Goal: Transaction & Acquisition: Purchase product/service

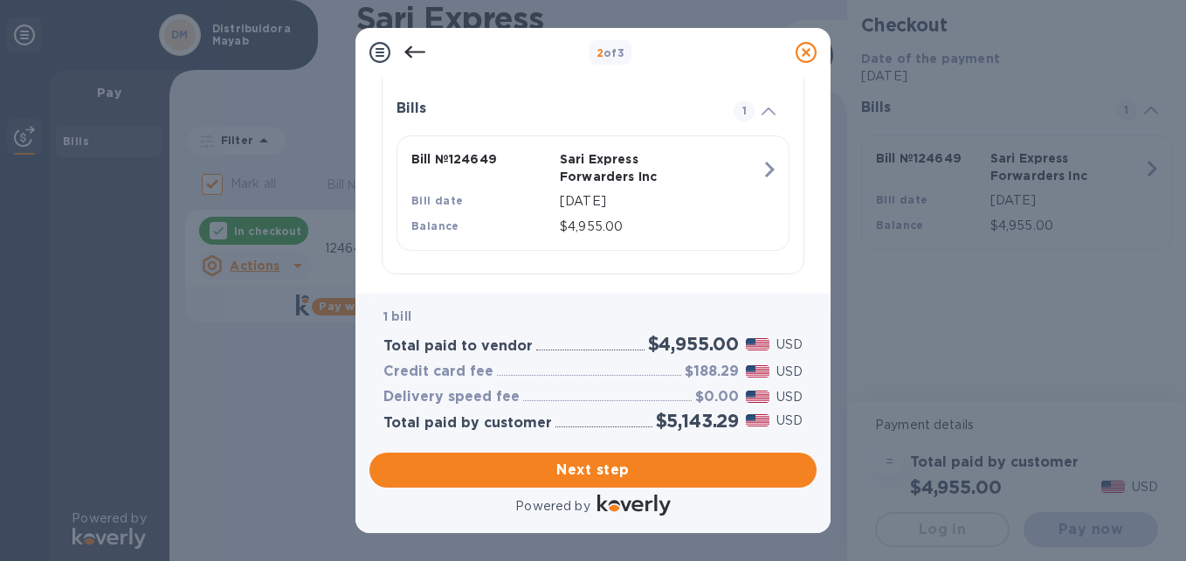
scroll to position [395, 0]
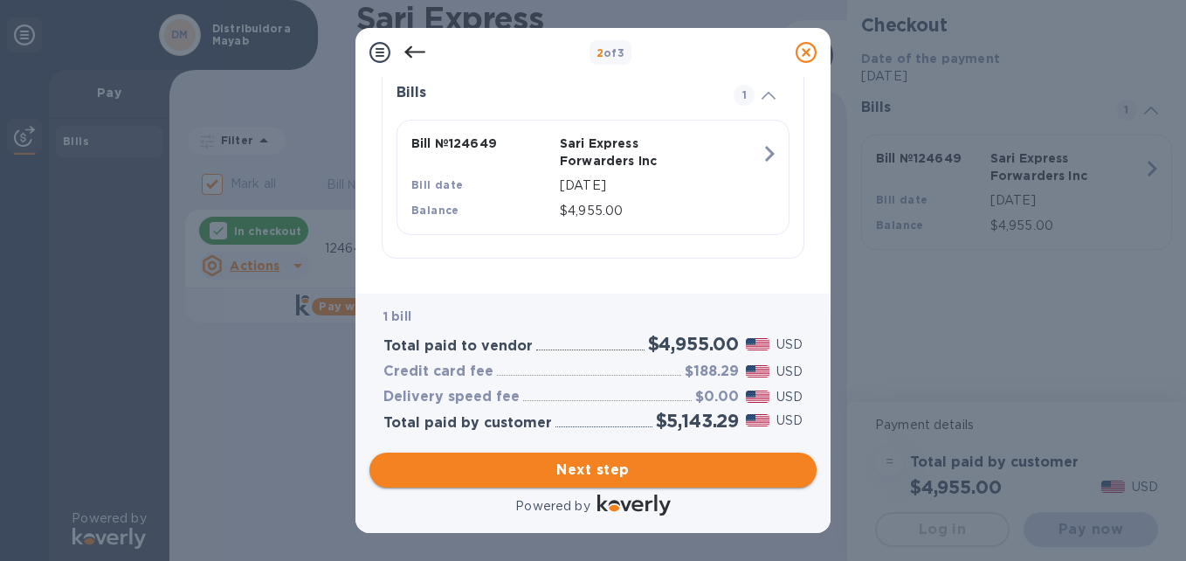
click at [593, 466] on span "Next step" at bounding box center [592, 469] width 419 height 21
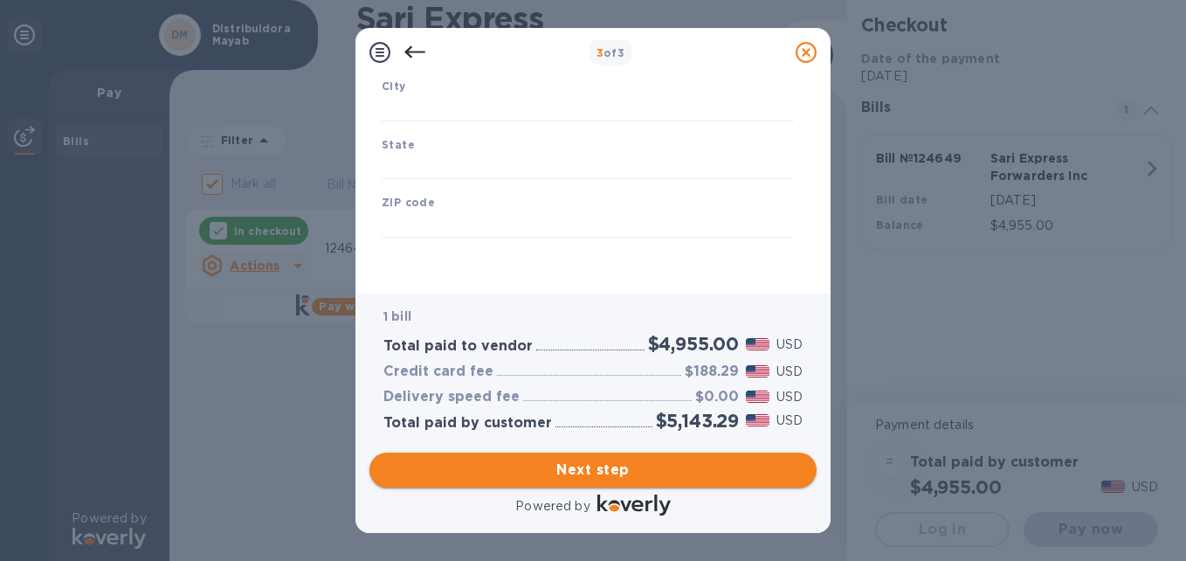
scroll to position [293, 0]
click at [472, 117] on input "text" at bounding box center [588, 108] width 412 height 26
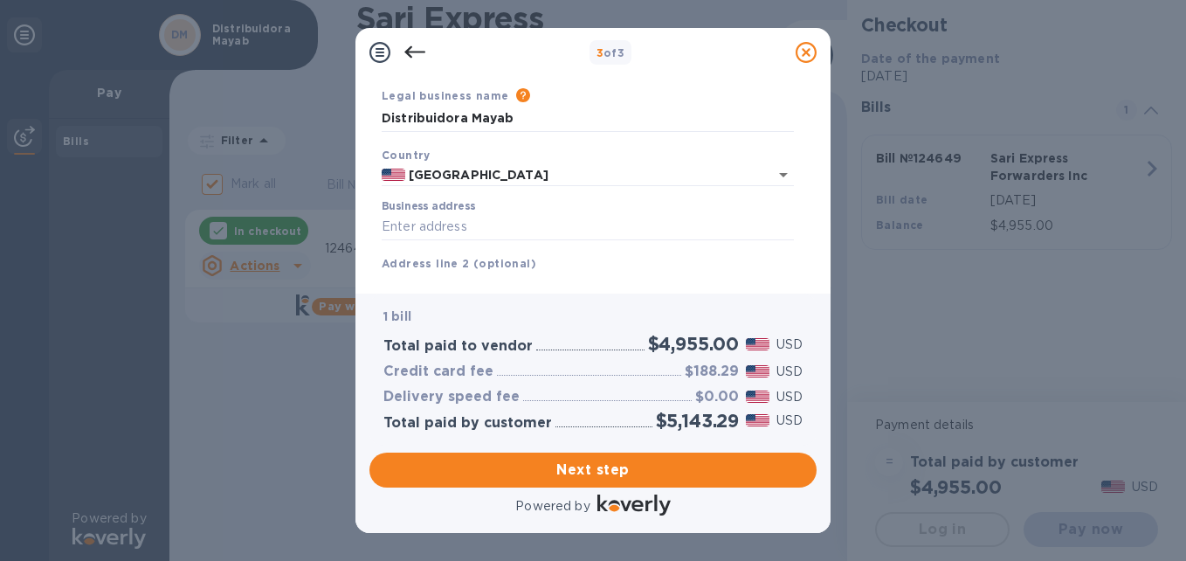
scroll to position [87, 0]
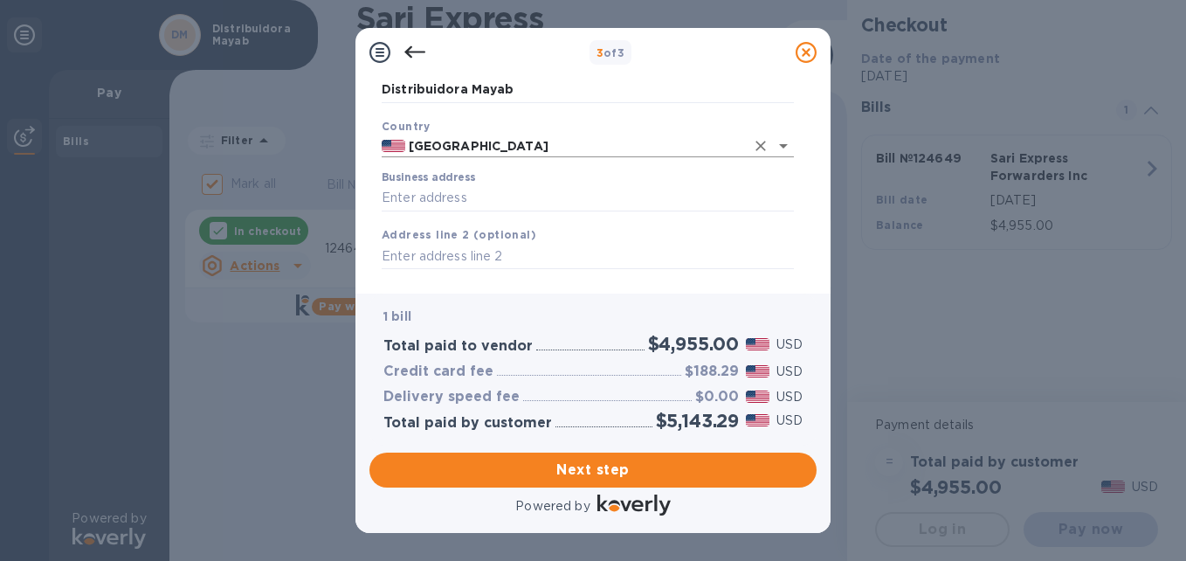
click at [572, 150] on input "United States" at bounding box center [575, 146] width 340 height 22
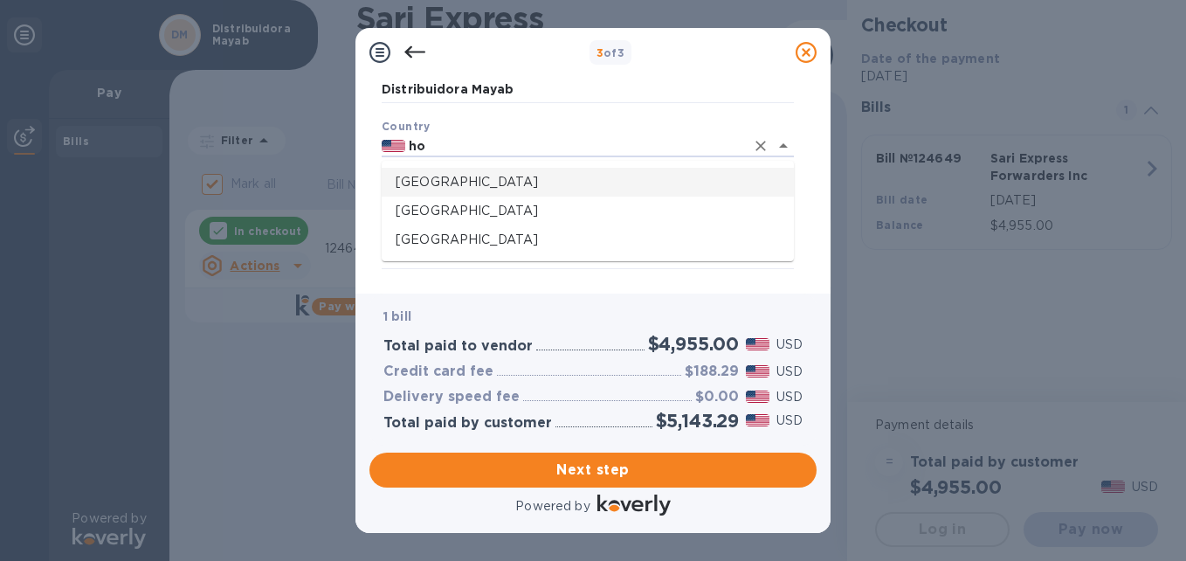
click at [535, 182] on p "Honduras" at bounding box center [587, 182] width 384 height 18
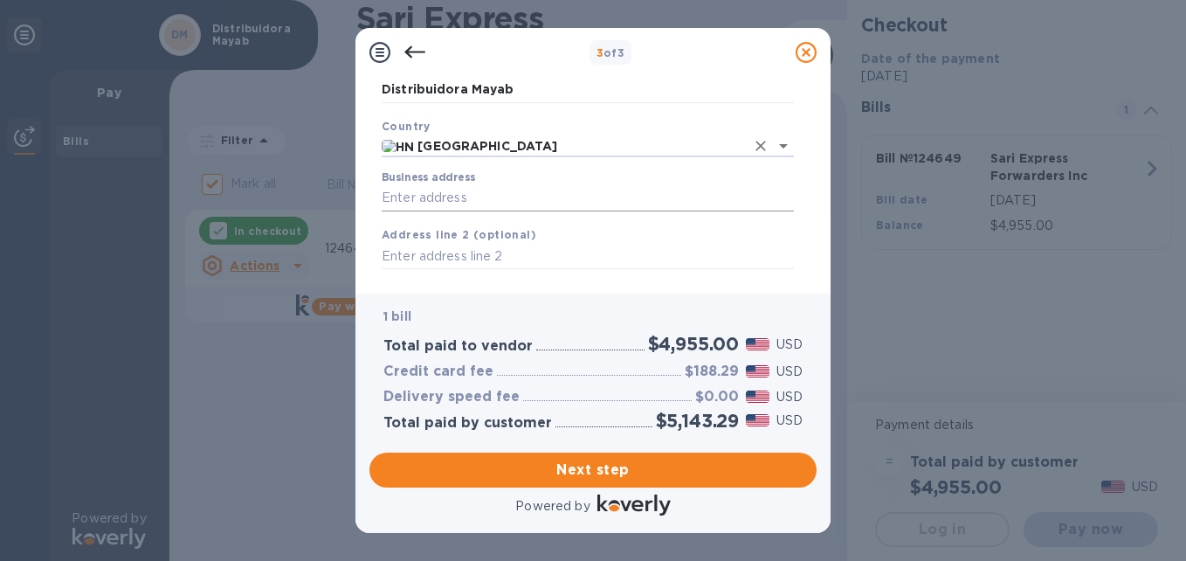
type input "Honduras"
click at [511, 190] on input "Business address" at bounding box center [588, 198] width 412 height 26
type input "Cortés Department San Pedro Sula"
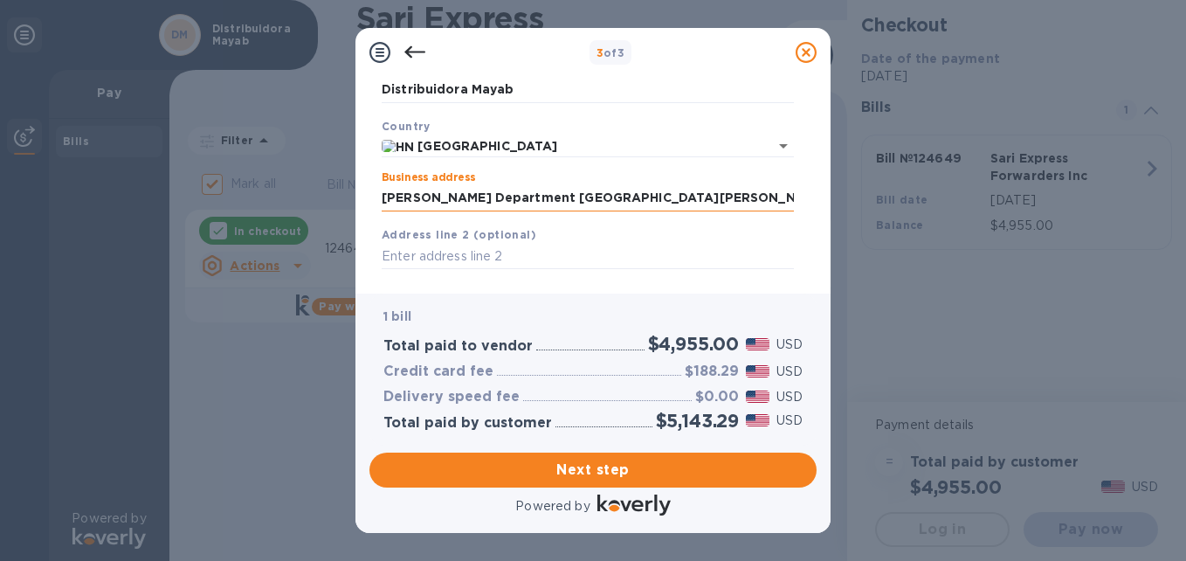
type input "San Pedro Sula"
type input "Cortés Department"
type input "21104"
click at [496, 255] on input "text" at bounding box center [588, 257] width 412 height 26
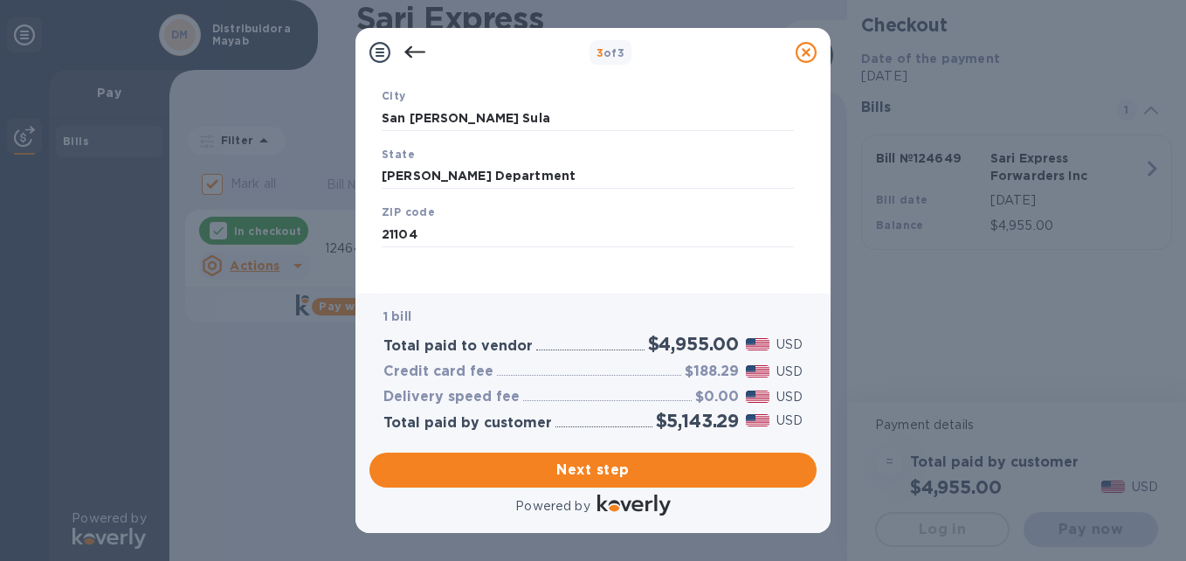
scroll to position [293, 0]
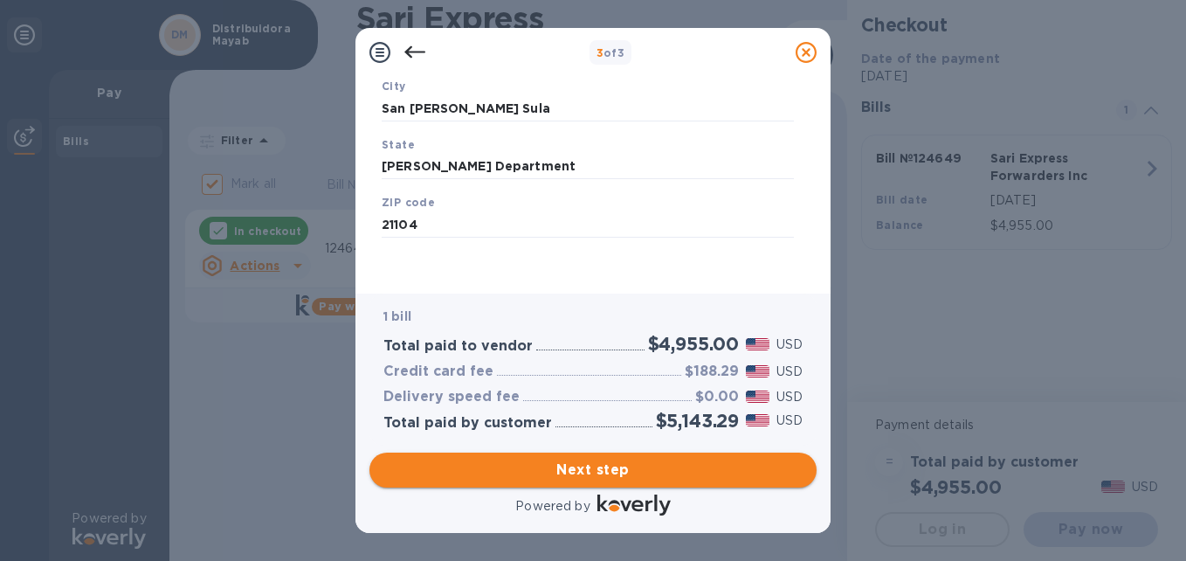
click at [595, 470] on span "Next step" at bounding box center [592, 469] width 419 height 21
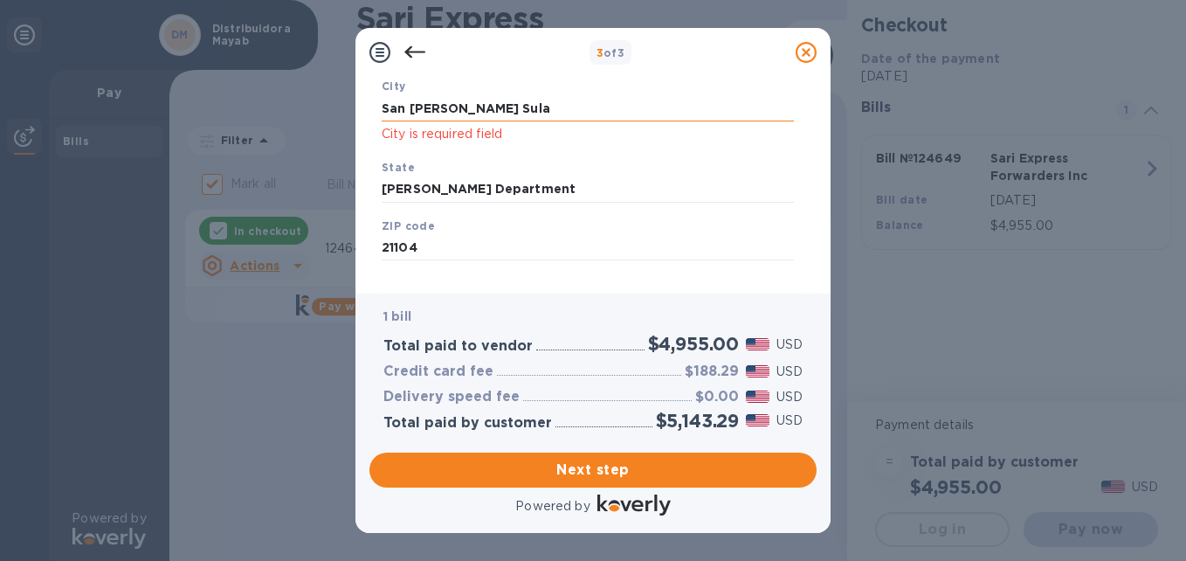
click at [503, 102] on input "San Pedro Sula" at bounding box center [588, 108] width 412 height 26
click at [595, 471] on span "Next step" at bounding box center [592, 469] width 419 height 21
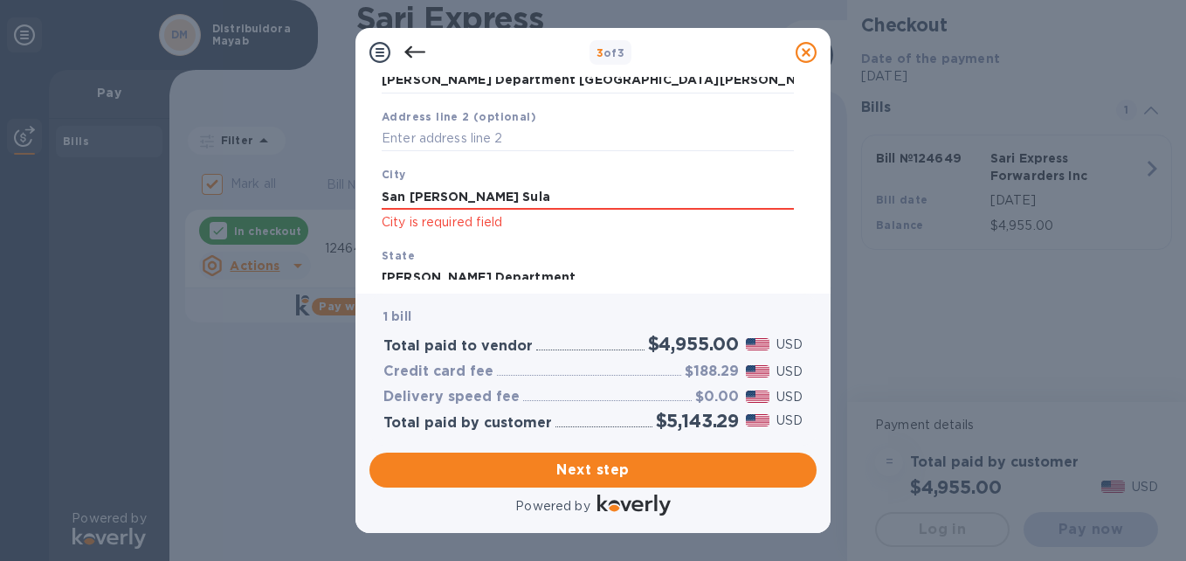
scroll to position [206, 0]
click at [491, 198] on input "San Pedro Sula" at bounding box center [588, 195] width 412 height 26
type input "S"
type input "san pedro sula"
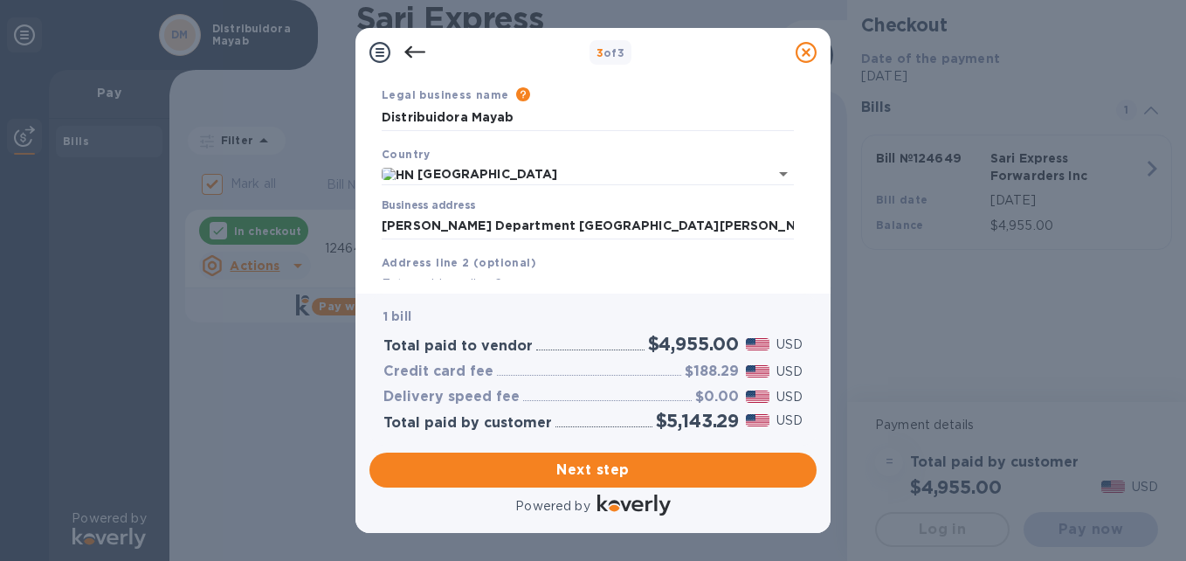
scroll to position [87, 0]
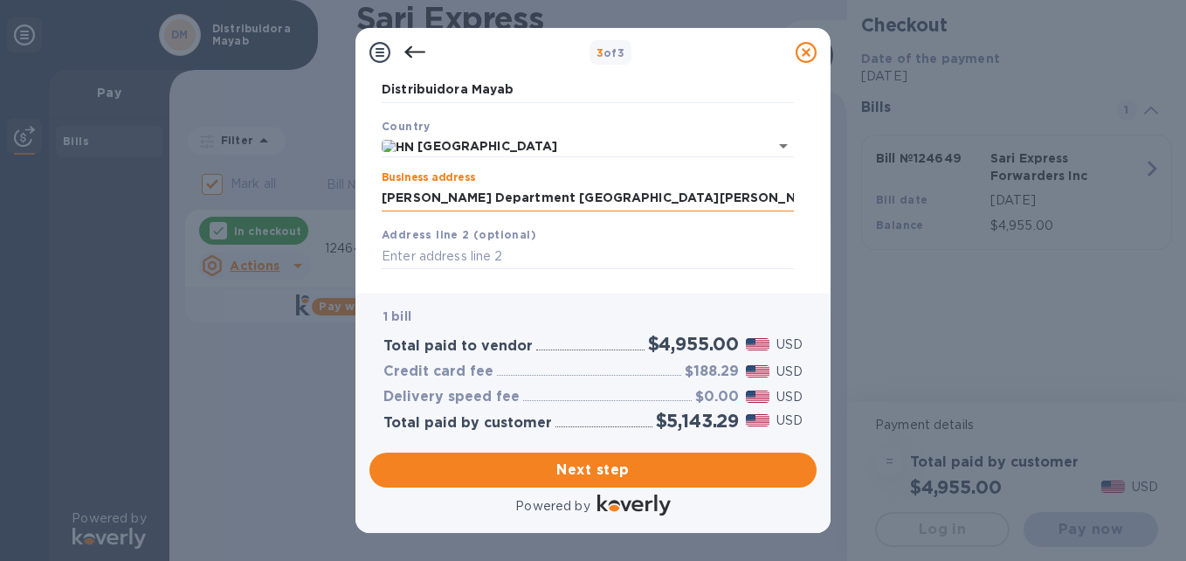
drag, startPoint x: 428, startPoint y: 194, endPoint x: 621, endPoint y: 210, distance: 193.6
click at [621, 210] on input "Cortés Department San Pedro Sula" at bounding box center [588, 198] width 412 height 26
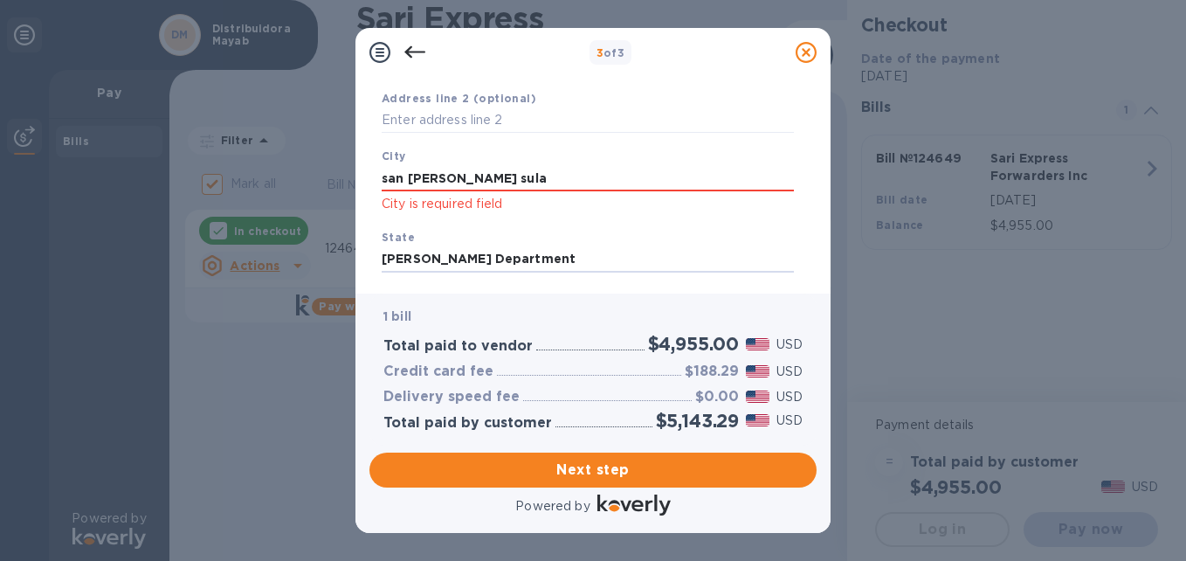
scroll to position [316, 0]
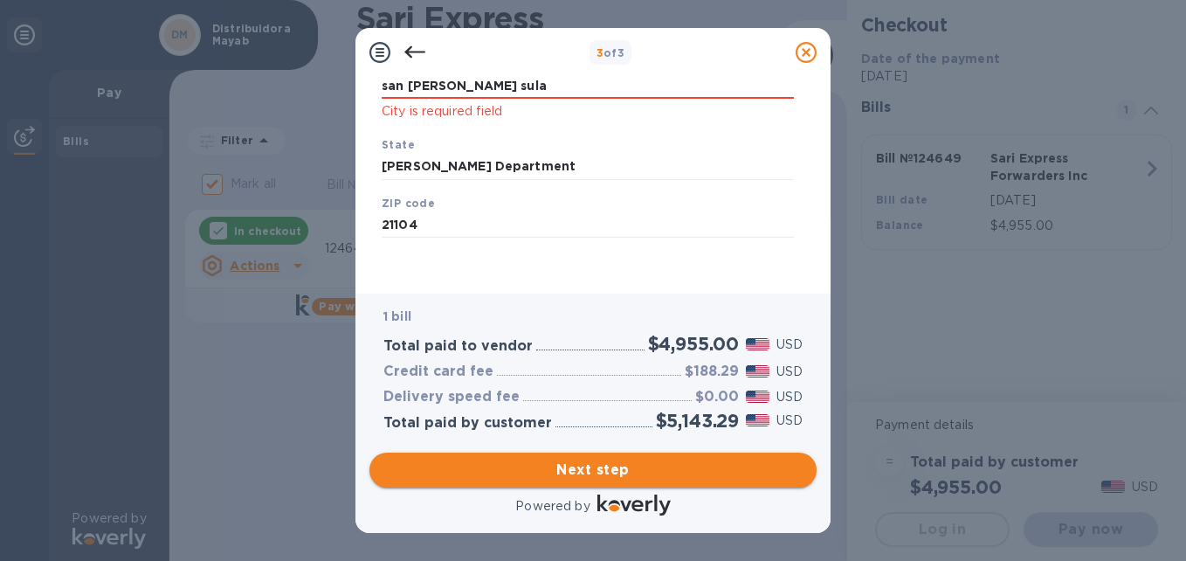
click at [606, 464] on span "Next step" at bounding box center [592, 469] width 419 height 21
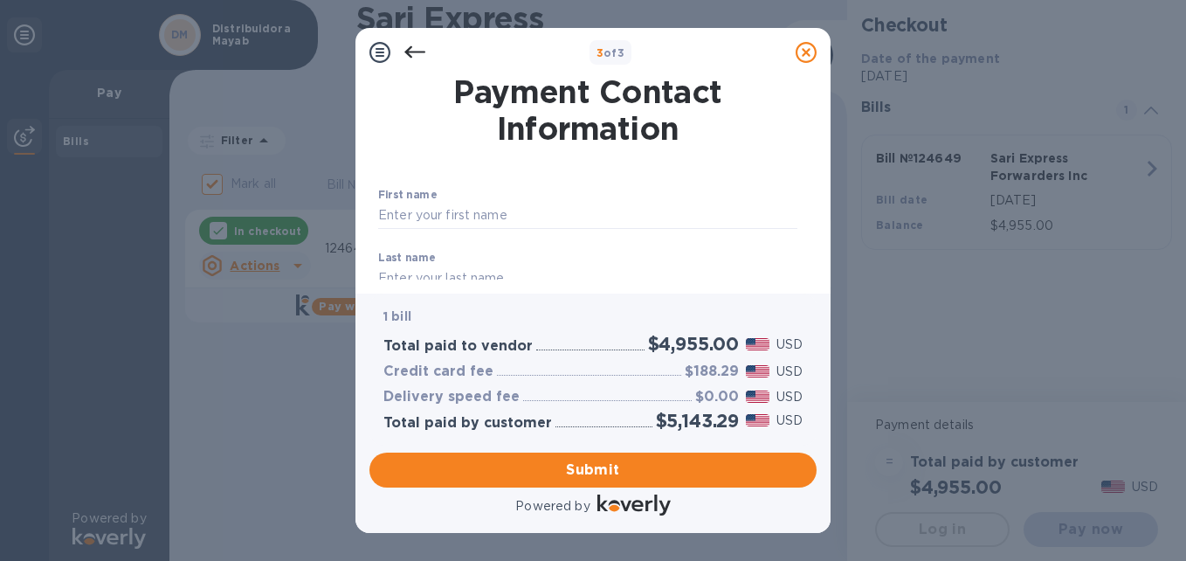
scroll to position [87, 0]
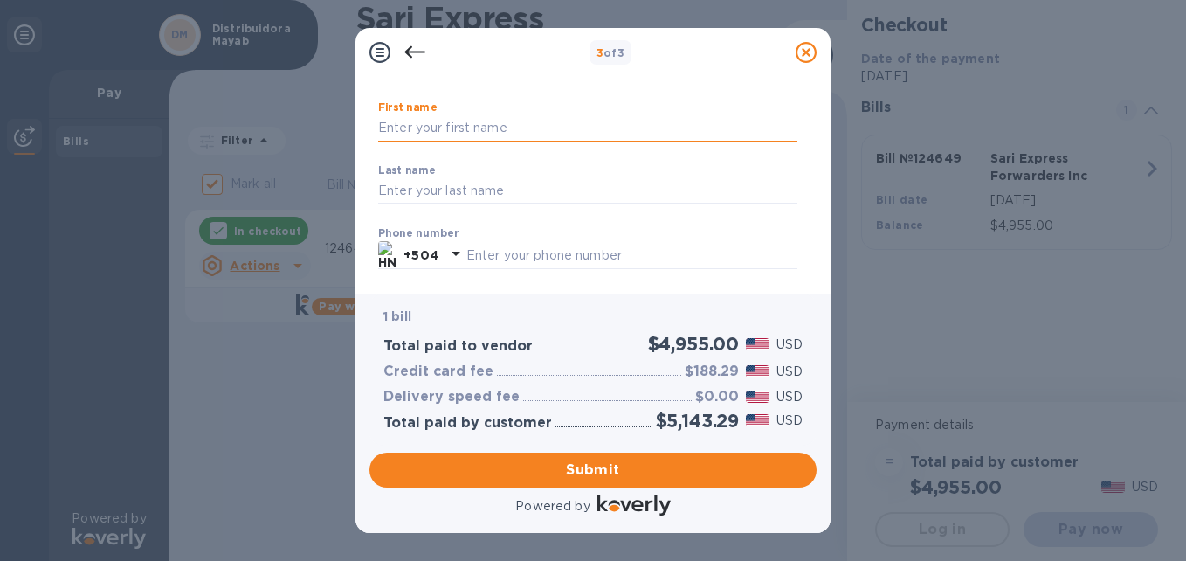
click at [471, 134] on input "text" at bounding box center [587, 128] width 419 height 26
type input "maria"
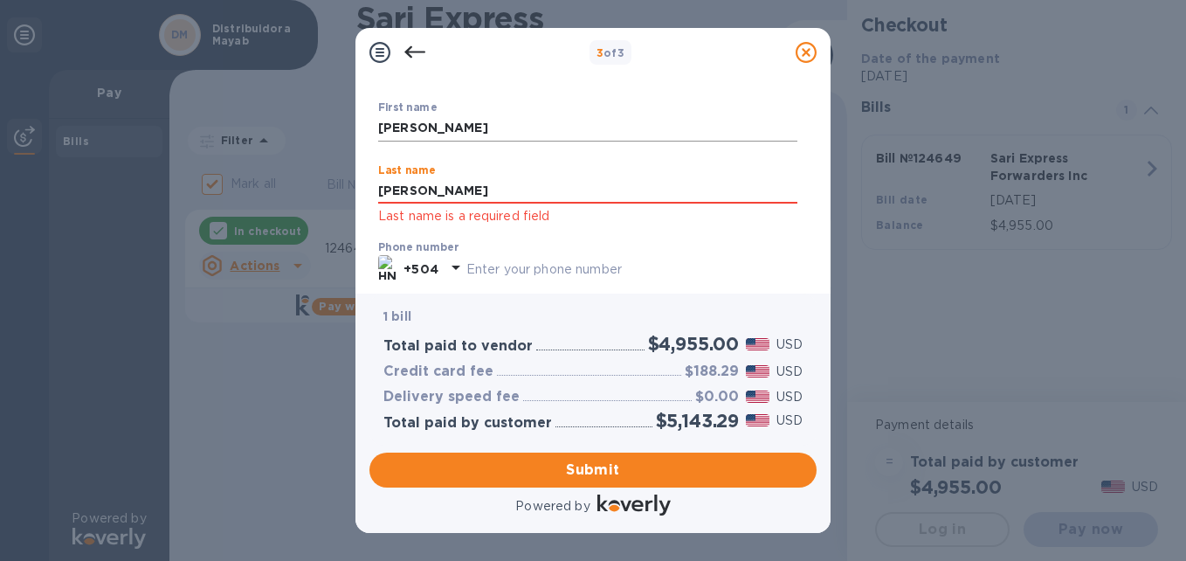
type input "barletta"
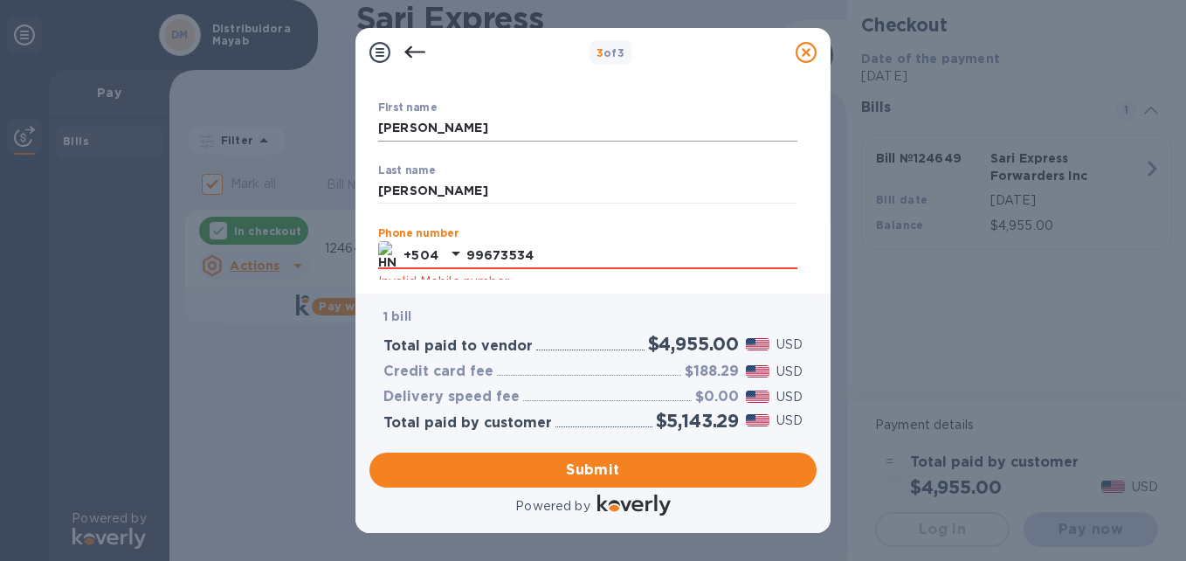
type input "99673534"
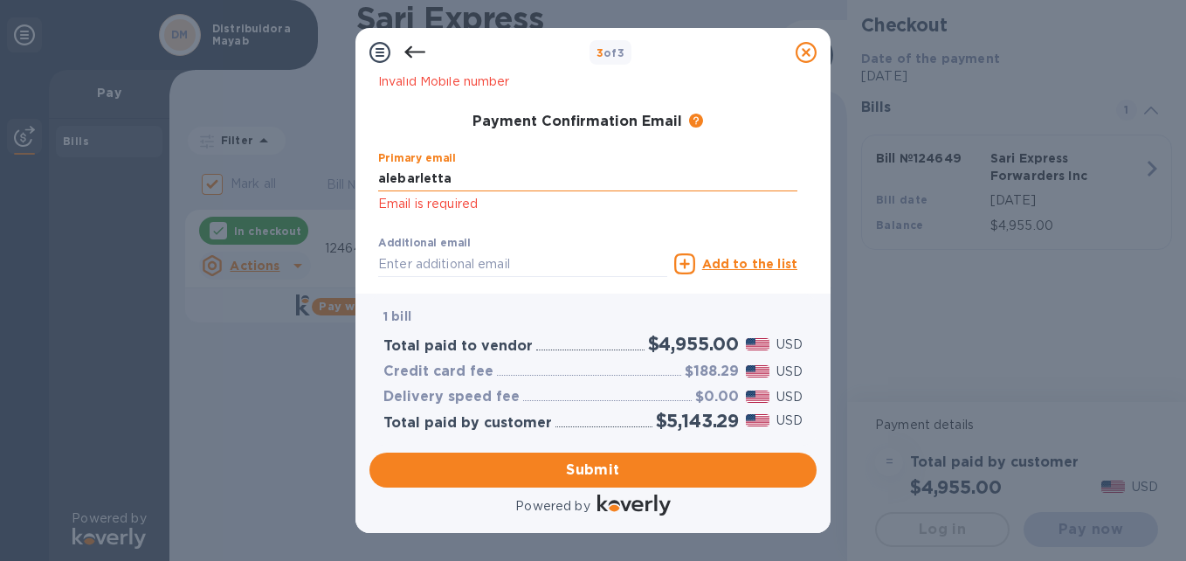
type input "alebarletta@mayabsa.com"
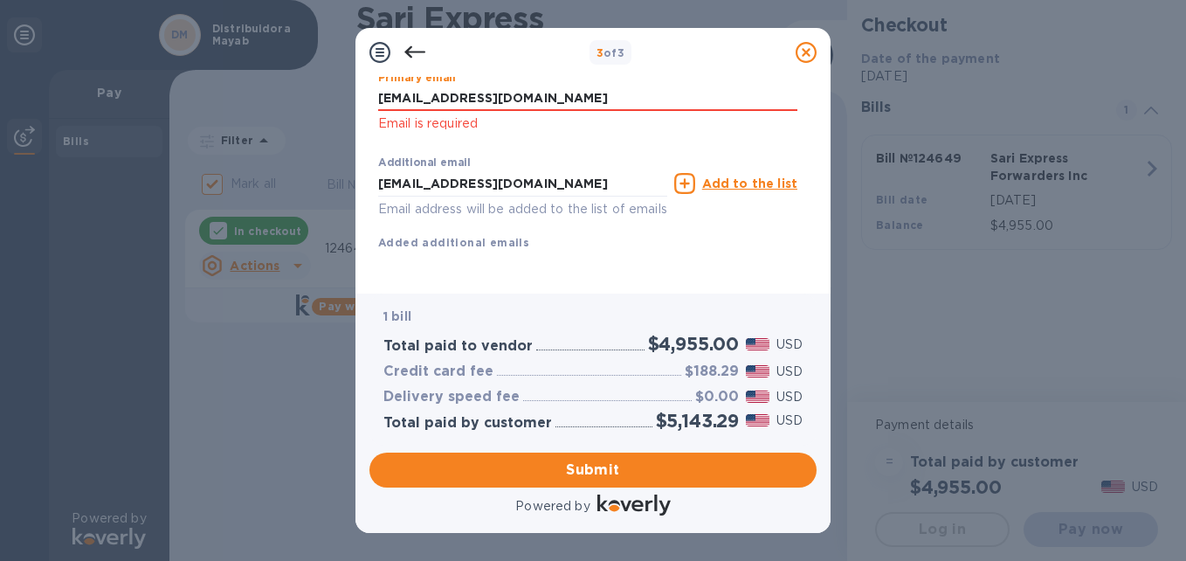
scroll to position [388, 0]
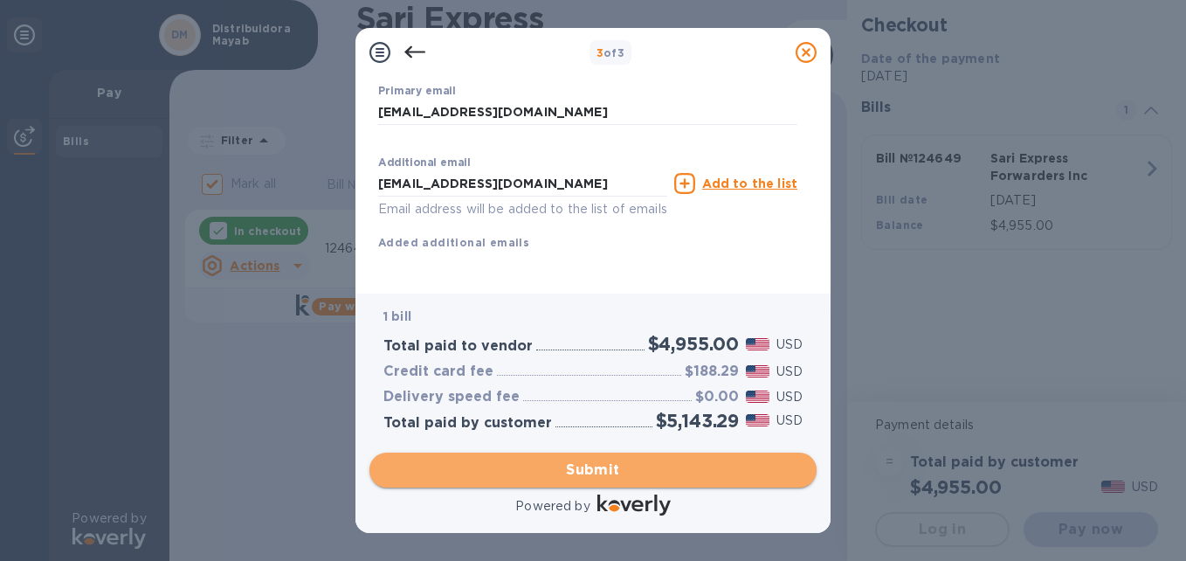
click at [602, 469] on span "Submit" at bounding box center [592, 469] width 419 height 21
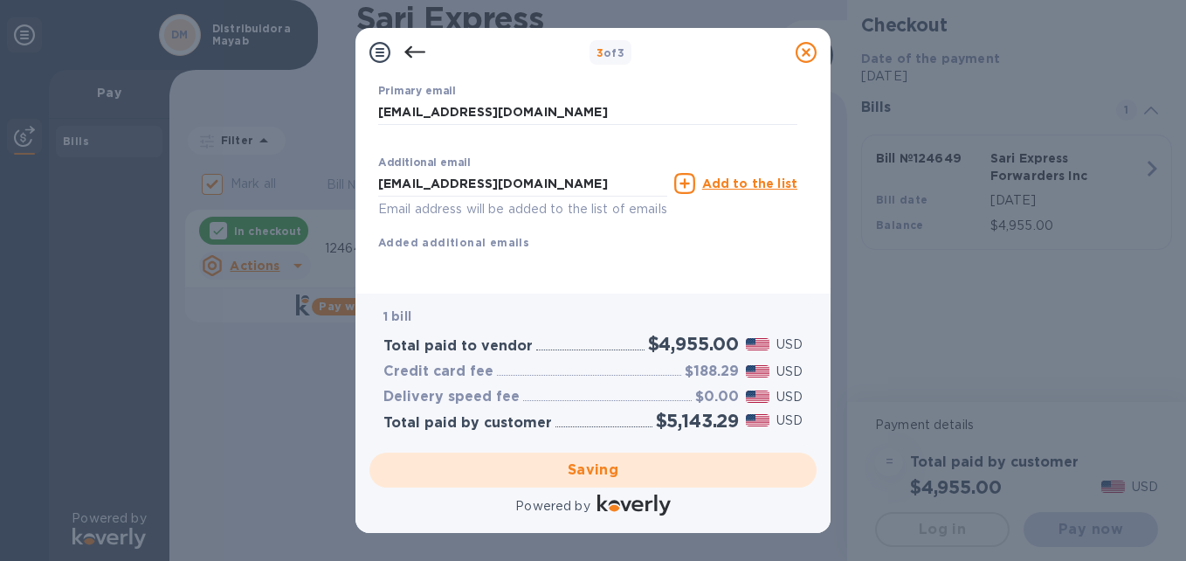
checkbox input "false"
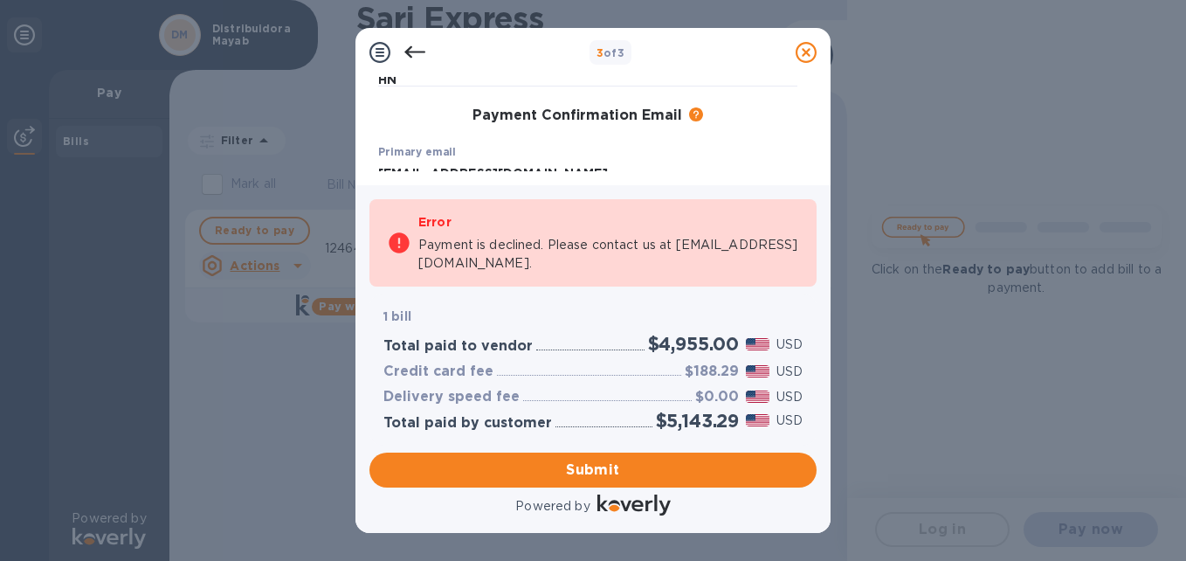
scroll to position [197, 0]
